Goal: Task Accomplishment & Management: Manage account settings

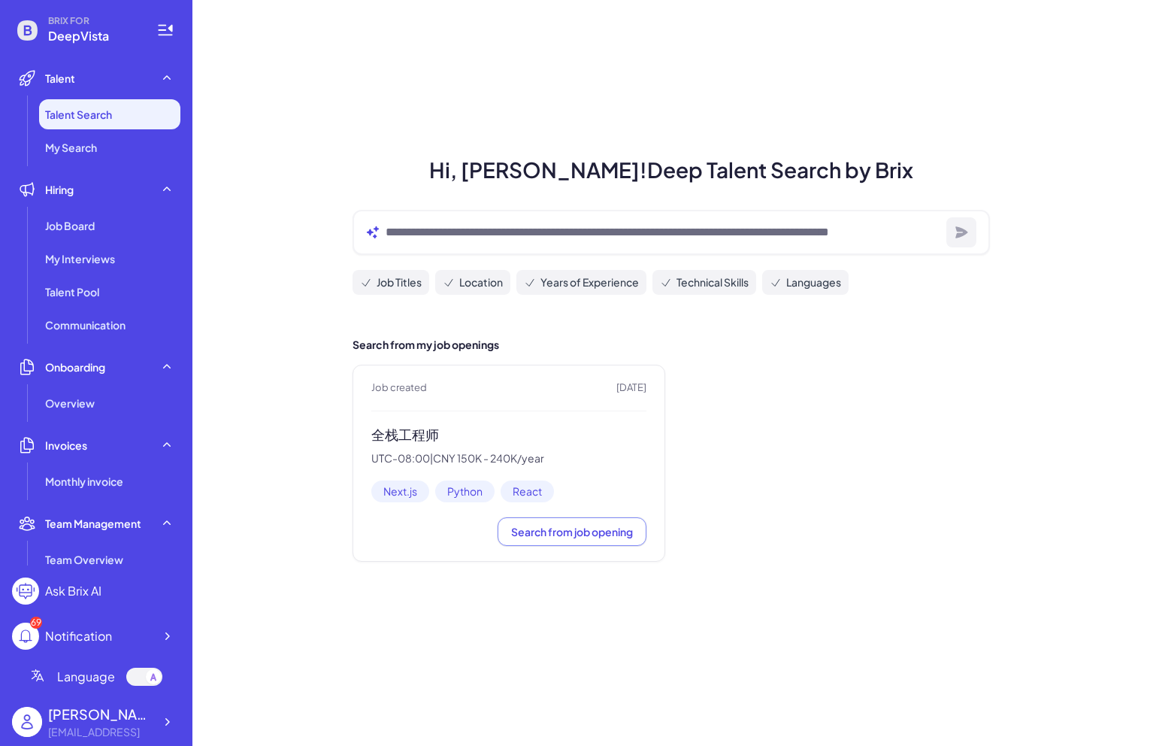
click at [382, 442] on h3 "全栈工程师" at bounding box center [508, 434] width 275 height 17
click at [120, 226] on div "Job Board" at bounding box center [109, 225] width 141 height 30
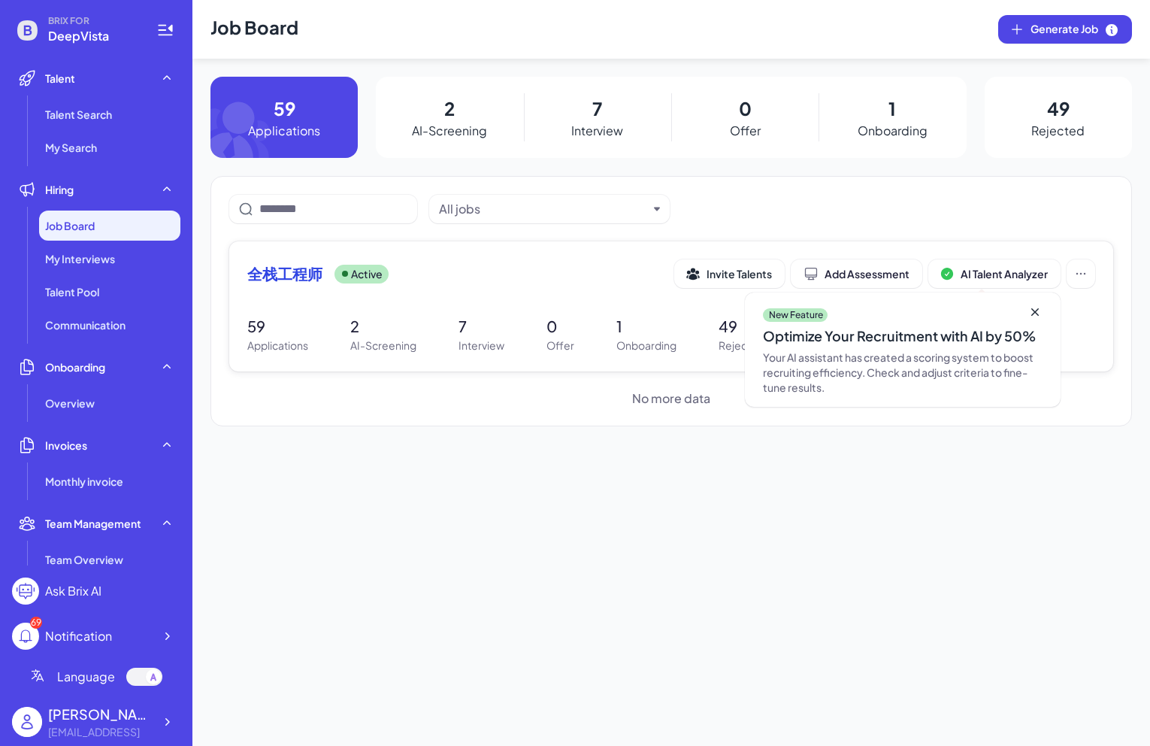
click at [288, 278] on span "全栈工程师" at bounding box center [284, 273] width 75 height 21
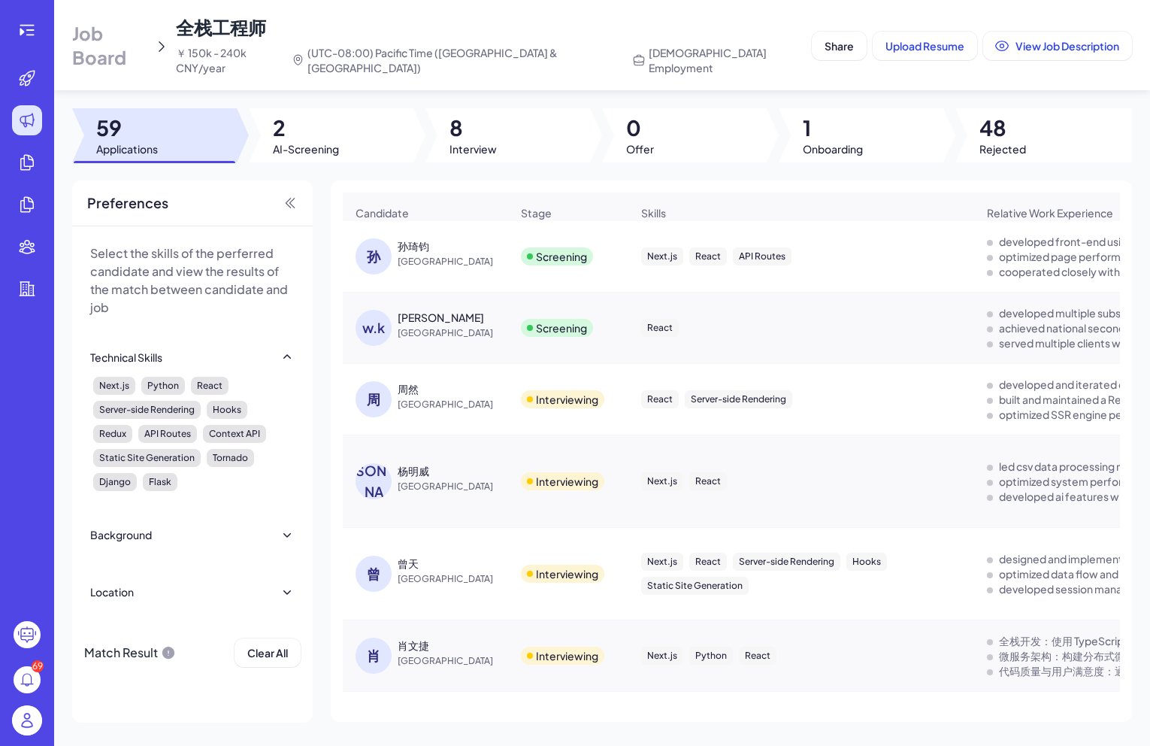
click at [422, 238] on div "孙琦钧" at bounding box center [414, 245] width 32 height 15
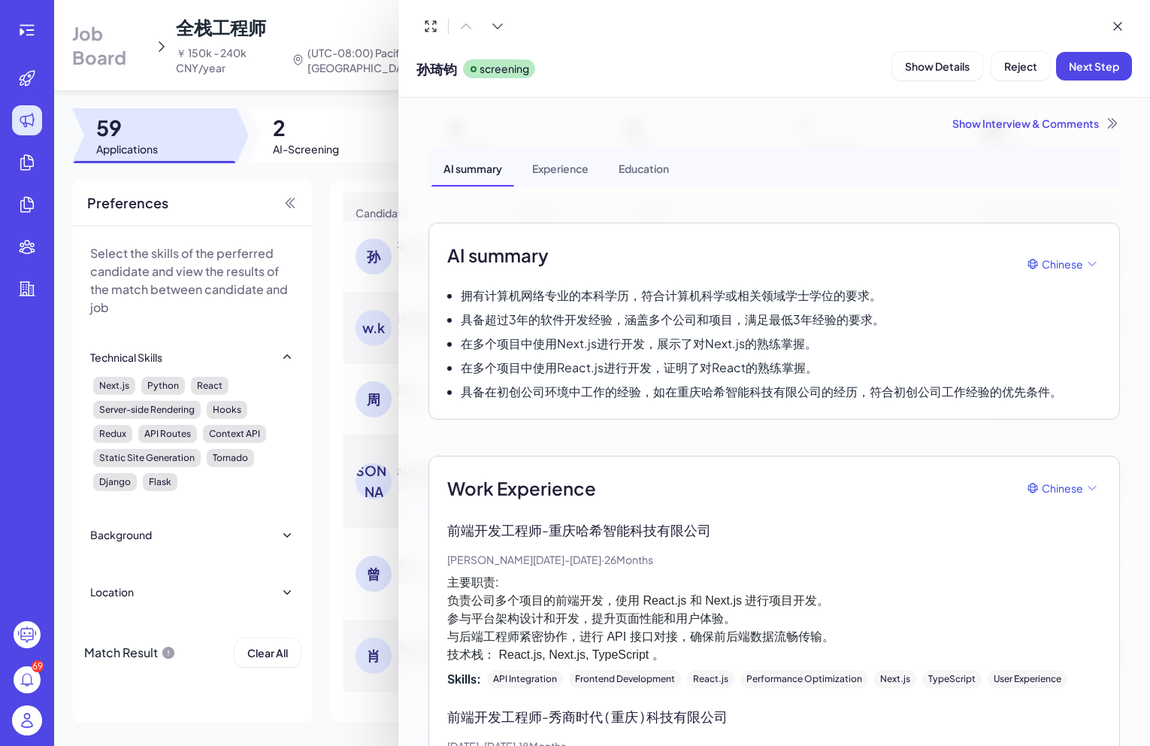
click at [361, 192] on div at bounding box center [575, 373] width 1150 height 746
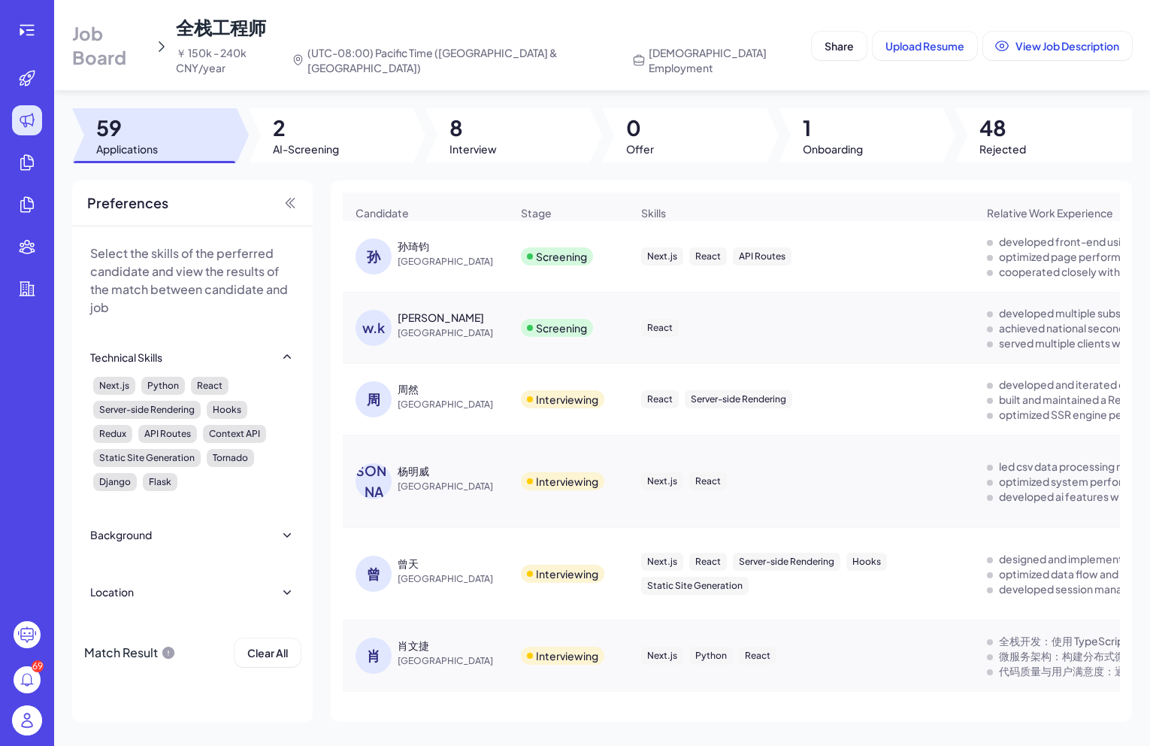
click at [445, 310] on div "[PERSON_NAME]" at bounding box center [441, 317] width 86 height 15
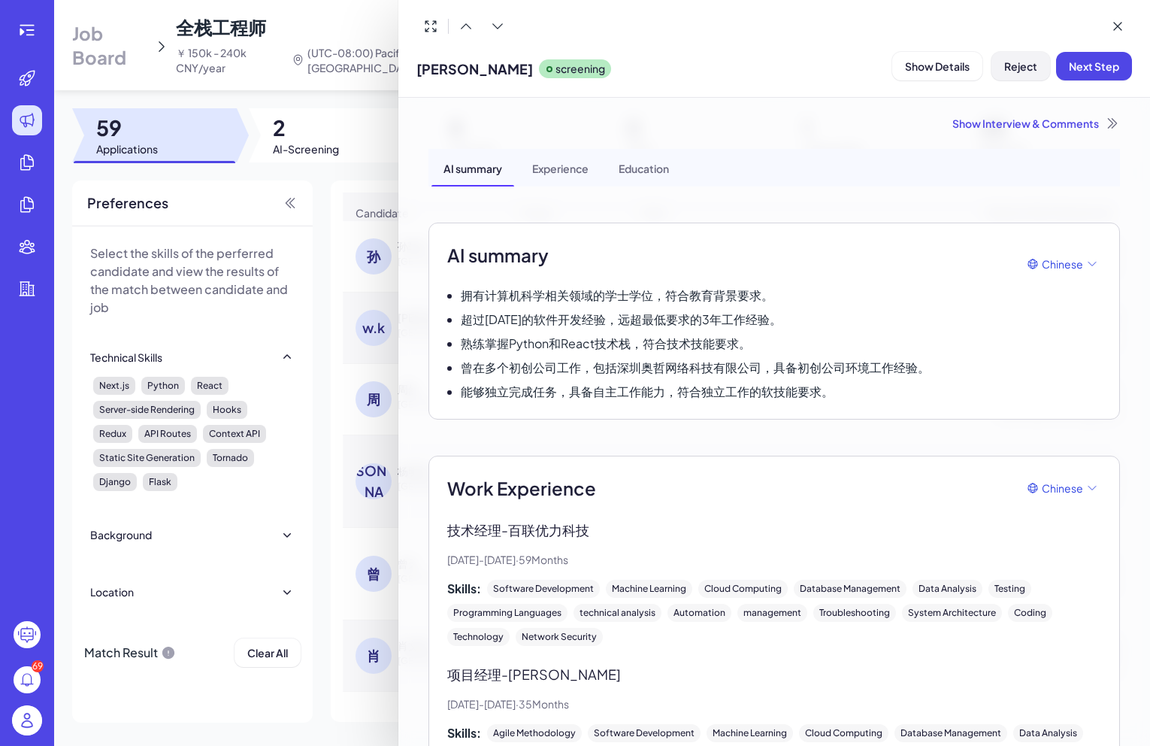
click at [1011, 59] on span "Reject" at bounding box center [1020, 66] width 33 height 14
click at [710, 166] on div "AI summary Experience Education" at bounding box center [775, 168] width 692 height 38
click at [1024, 65] on span "Reject" at bounding box center [1020, 66] width 33 height 14
click at [1110, 164] on span "Ok" at bounding box center [1103, 163] width 15 height 14
click at [358, 95] on div at bounding box center [575, 373] width 1150 height 746
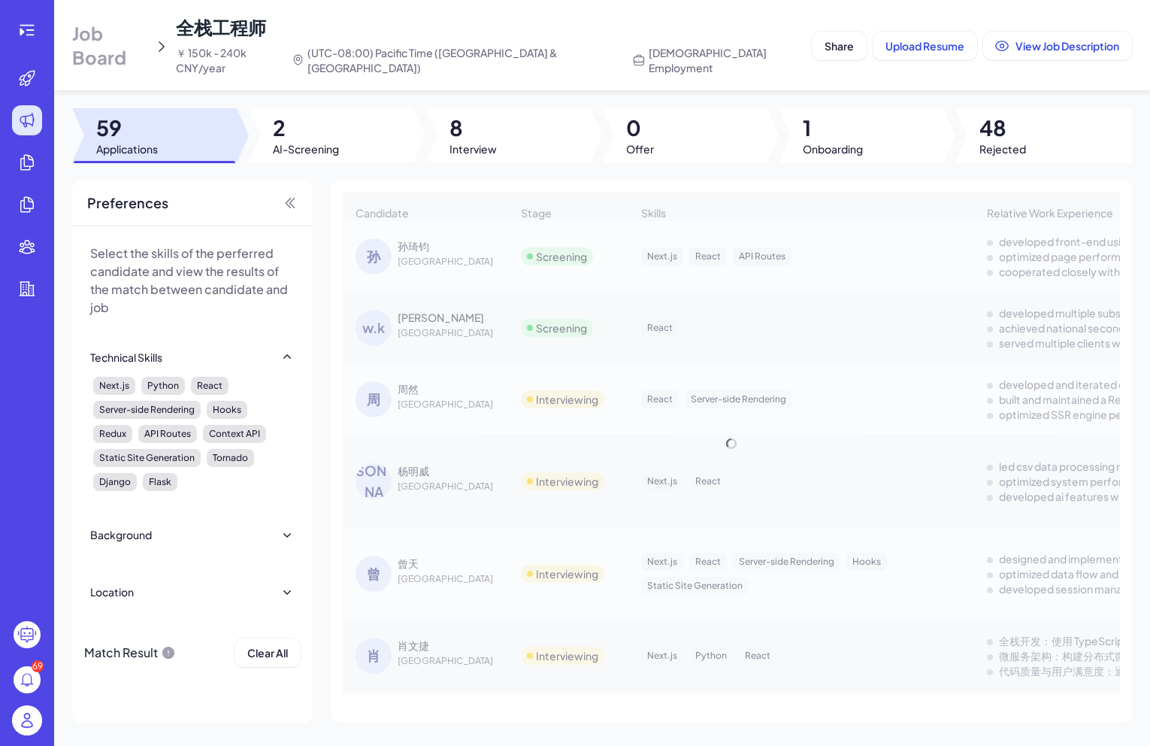
click at [427, 228] on div "Candidate Stage Skills Relative Work Experience Other Skills Background Highlig…" at bounding box center [731, 443] width 777 height 502
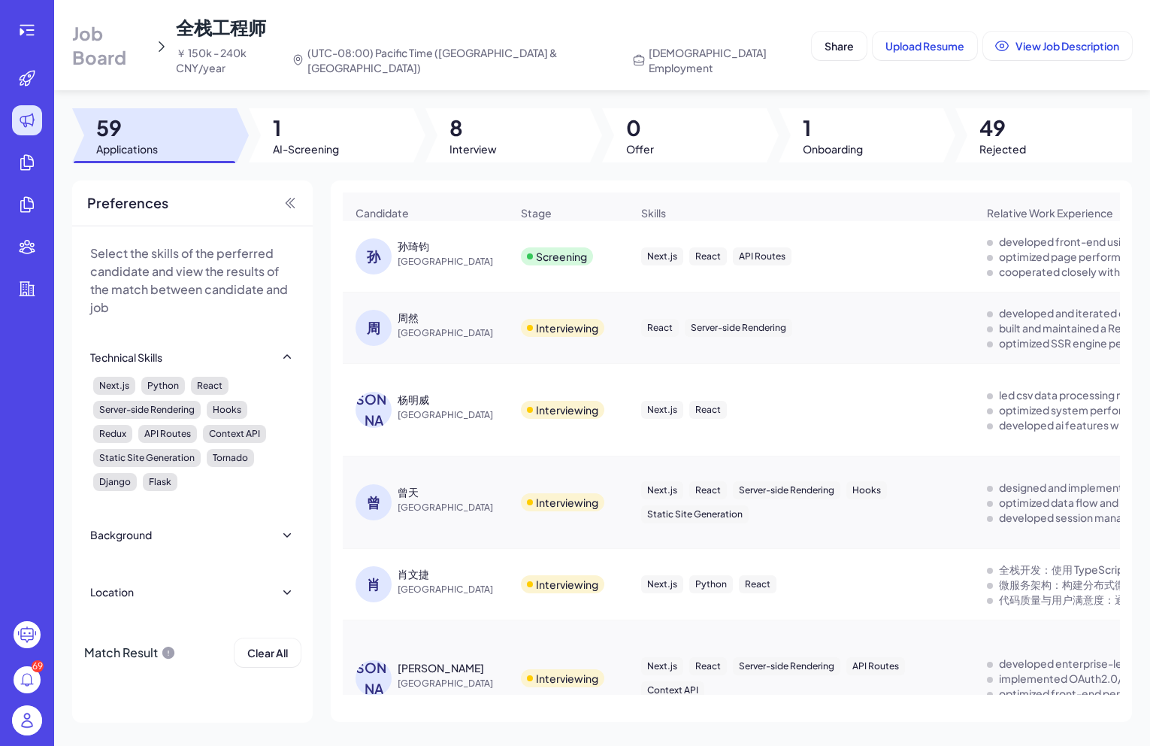
click at [417, 238] on div "孙琦钧" at bounding box center [414, 245] width 32 height 15
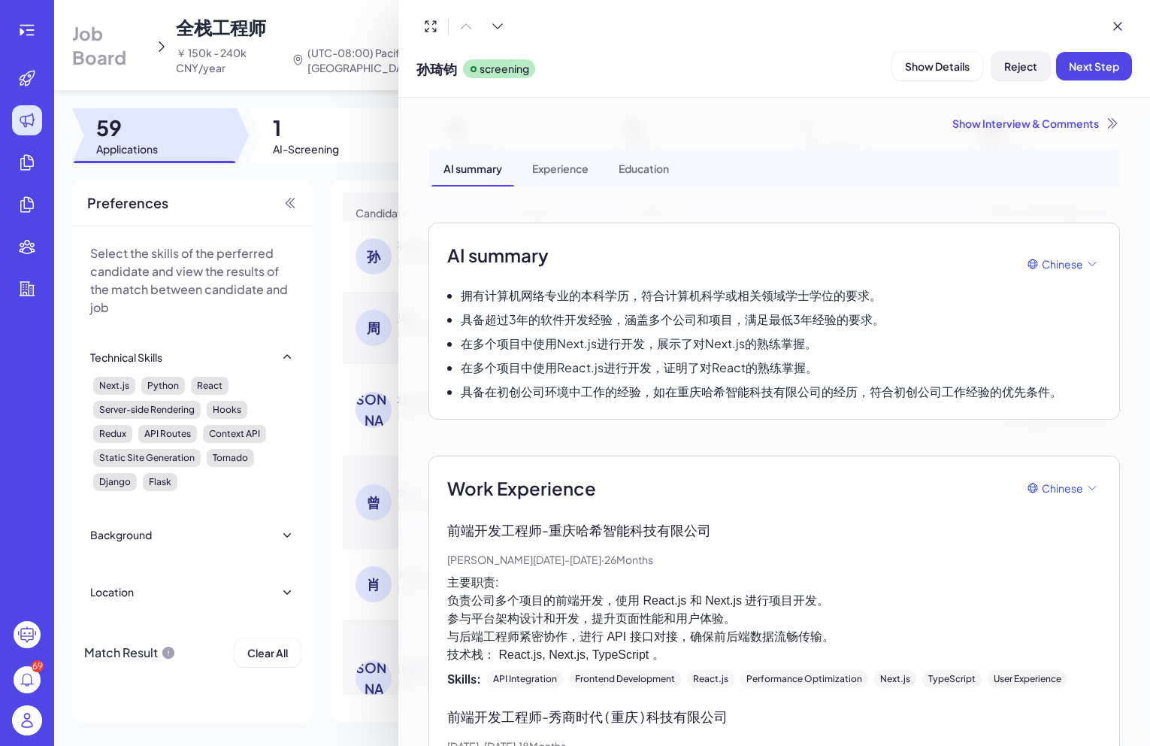
click at [1025, 65] on span "Reject" at bounding box center [1020, 66] width 33 height 14
click at [1106, 156] on span "Ok" at bounding box center [1103, 163] width 15 height 14
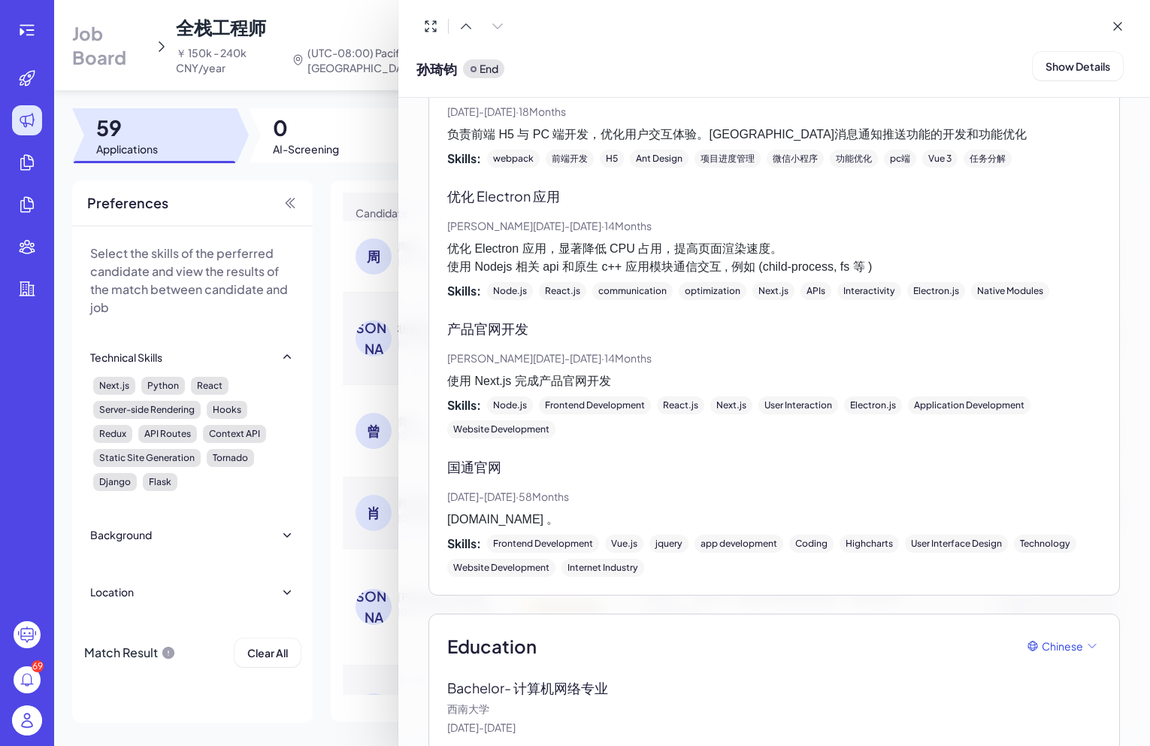
scroll to position [2325, 0]
